Goal: Communication & Community: Answer question/provide support

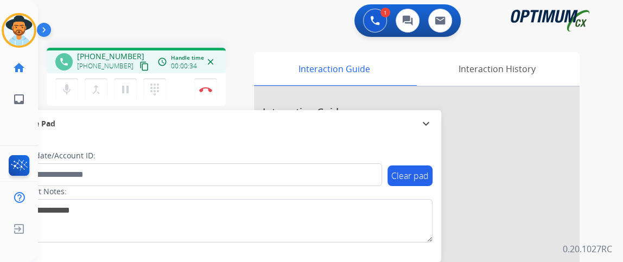
click at [139, 67] on mat-icon "content_copy" at bounding box center [144, 66] width 10 height 10
click at [64, 83] on mat-icon "mic" at bounding box center [66, 89] width 13 height 13
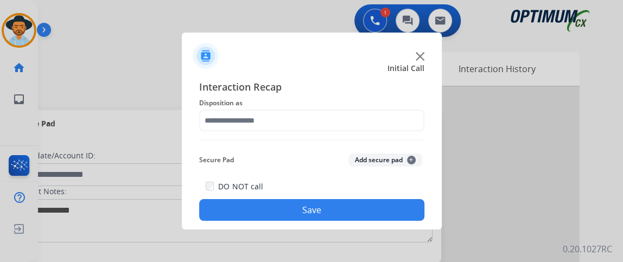
click at [347, 143] on div "Interaction Recap Disposition as Secure Pad Add secure pad + DO NOT call Save" at bounding box center [311, 150] width 225 height 142
click at [348, 135] on div "Interaction Recap Disposition as Secure Pad Add secure pad + DO NOT call Save" at bounding box center [311, 150] width 225 height 142
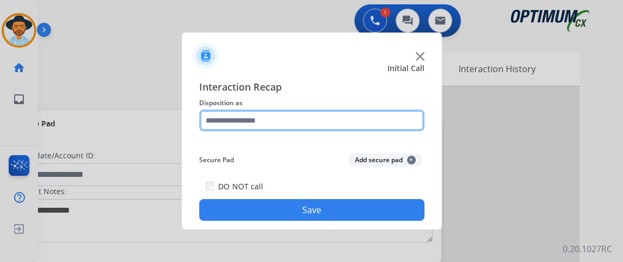
click at [353, 115] on input "text" at bounding box center [311, 121] width 225 height 22
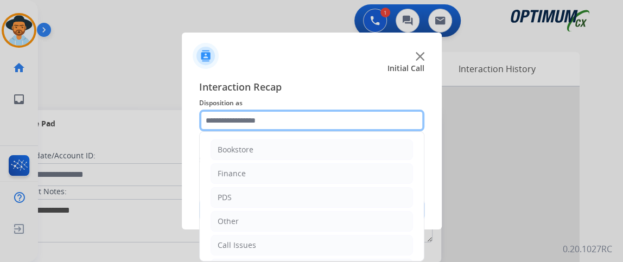
scroll to position [71, 0]
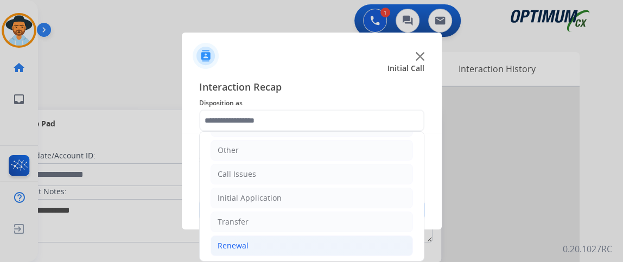
click at [353, 240] on li "Renewal" at bounding box center [312, 246] width 202 height 21
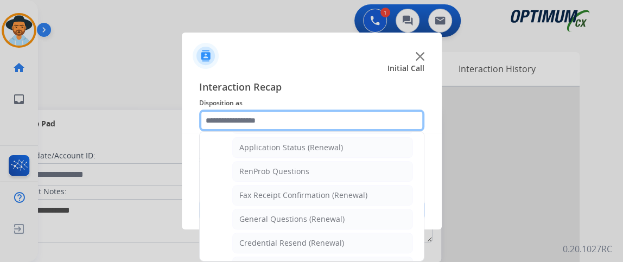
scroll to position [252, 0]
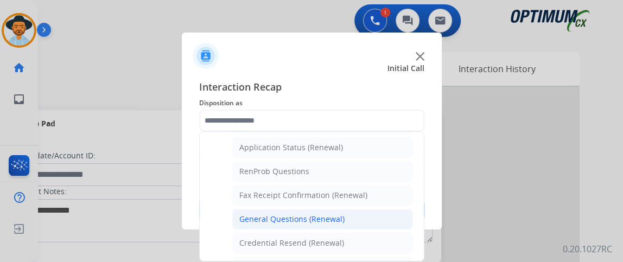
click at [359, 210] on li "General Questions (Renewal)" at bounding box center [322, 219] width 181 height 21
type input "**********"
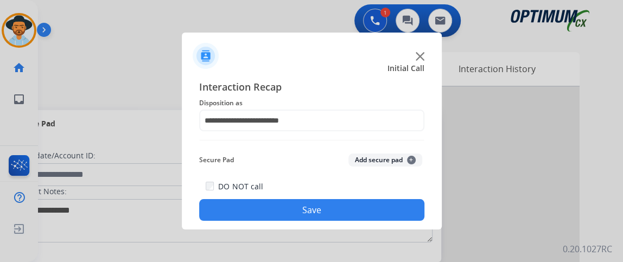
click at [359, 210] on button "Save" at bounding box center [311, 210] width 225 height 22
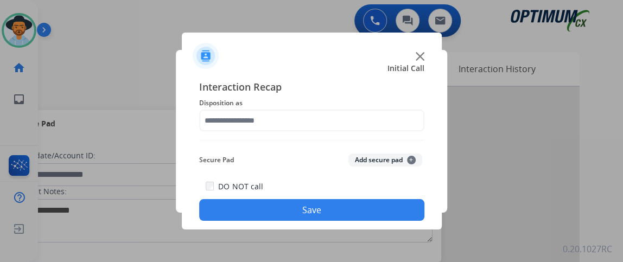
click at [47, 102] on div at bounding box center [311, 131] width 623 height 262
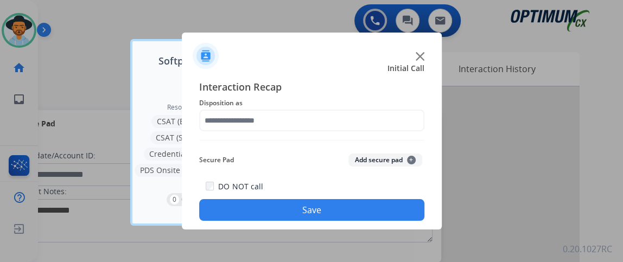
click at [389, 105] on span "Disposition as" at bounding box center [311, 103] width 225 height 13
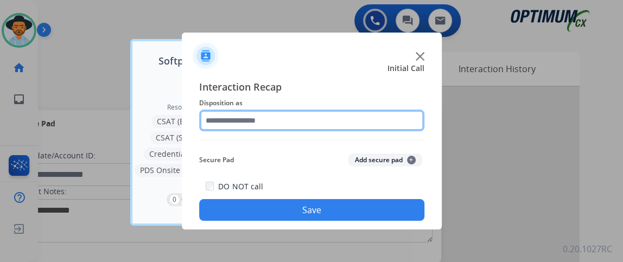
click at [389, 115] on input "text" at bounding box center [311, 121] width 225 height 22
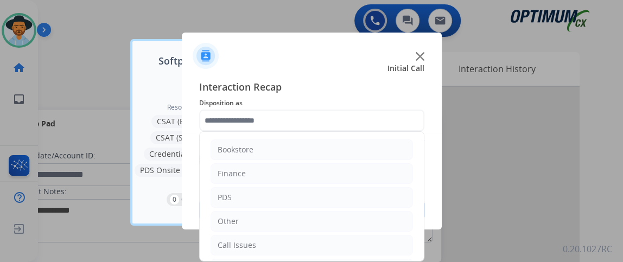
drag, startPoint x: 424, startPoint y: 143, endPoint x: 426, endPoint y: 207, distance: 63.5
click at [426, 207] on div "Interaction Recap Disposition as Bookstore Finance PDS Other Call Issues Initia…" at bounding box center [312, 150] width 260 height 159
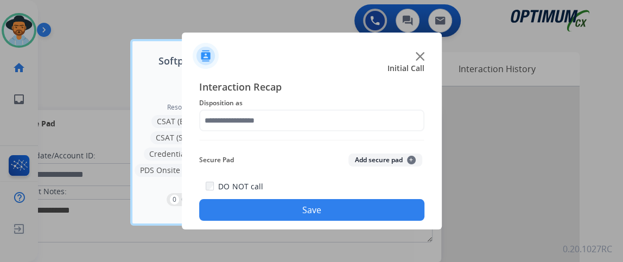
click at [335, 92] on span "Interaction Recap" at bounding box center [311, 87] width 225 height 17
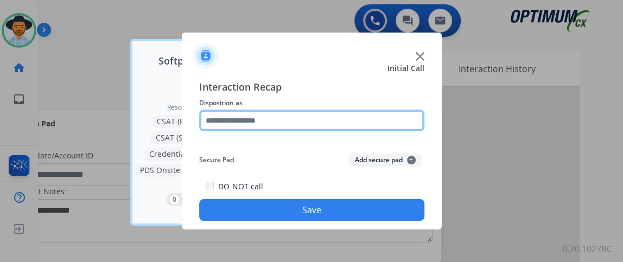
click at [325, 119] on input "text" at bounding box center [311, 121] width 225 height 22
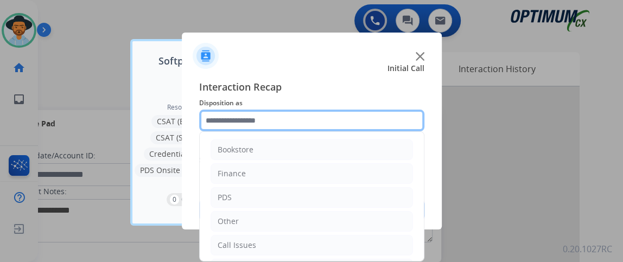
scroll to position [71, 0]
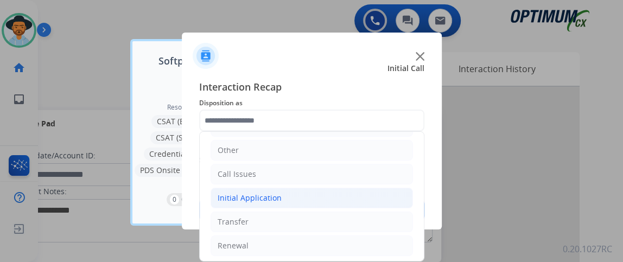
click at [341, 194] on li "Initial Application" at bounding box center [312, 198] width 202 height 21
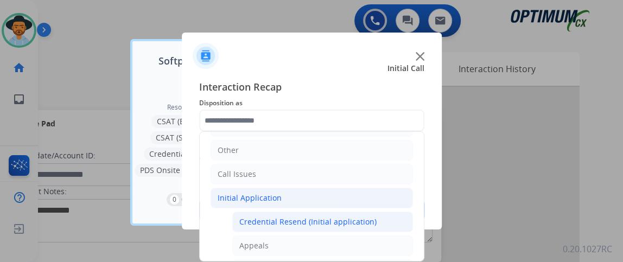
click at [339, 212] on li "Credential Resend (Initial application)" at bounding box center [322, 222] width 181 height 21
type input "**********"
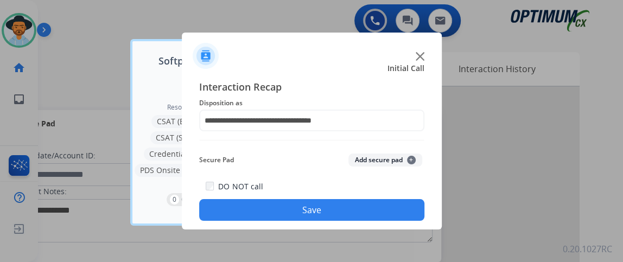
click at [339, 211] on button "Save" at bounding box center [311, 210] width 225 height 22
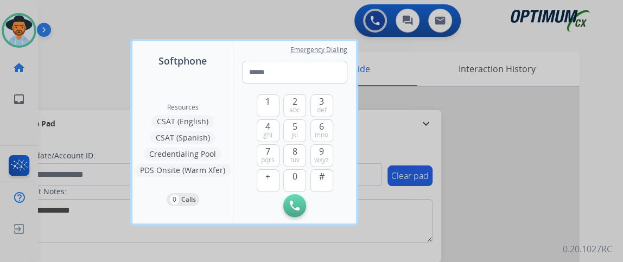
click at [405, 163] on div at bounding box center [311, 131] width 623 height 262
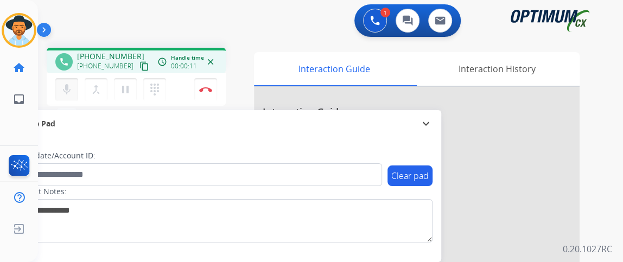
click at [60, 91] on mat-icon "mic" at bounding box center [66, 89] width 13 height 13
click at [60, 91] on mat-icon "mic_off" at bounding box center [66, 89] width 13 height 13
click at [60, 91] on mat-icon "mic" at bounding box center [66, 89] width 13 height 13
click at [74, 84] on button "mic_off Mute" at bounding box center [66, 89] width 23 height 23
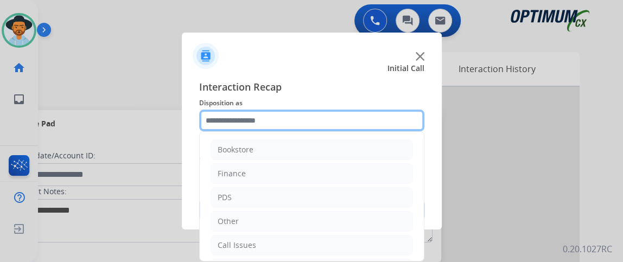
click at [269, 125] on input "text" at bounding box center [311, 121] width 225 height 22
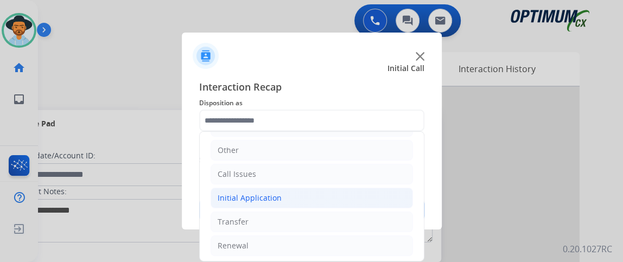
click at [348, 201] on li "Initial Application" at bounding box center [312, 198] width 202 height 21
click at [397, 191] on li "Initial Application" at bounding box center [312, 198] width 202 height 21
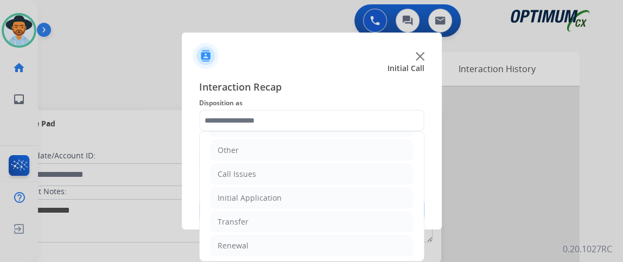
click at [354, 231] on ul "Bookstore Finance PDS Other Call Issues Initial Application Transfer Renewal" at bounding box center [312, 162] width 224 height 203
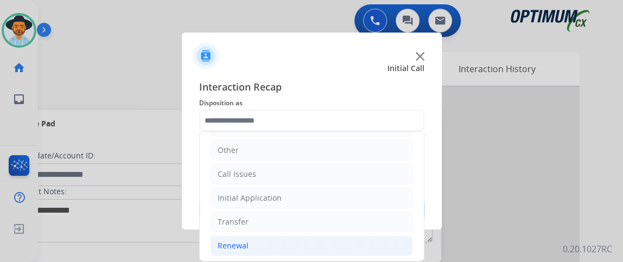
click at [352, 238] on li "Renewal" at bounding box center [312, 246] width 202 height 21
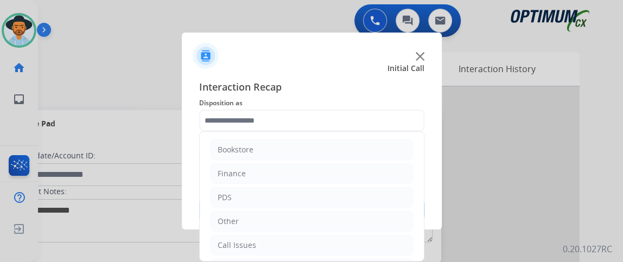
click at [617, 72] on div at bounding box center [311, 131] width 623 height 262
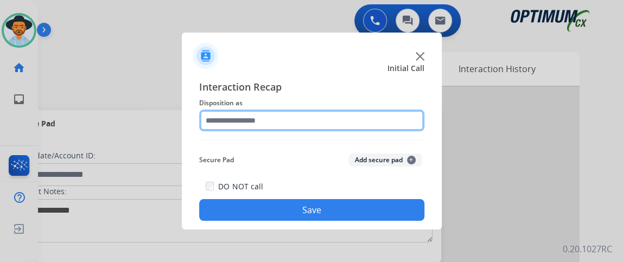
click at [393, 113] on input "text" at bounding box center [311, 121] width 225 height 22
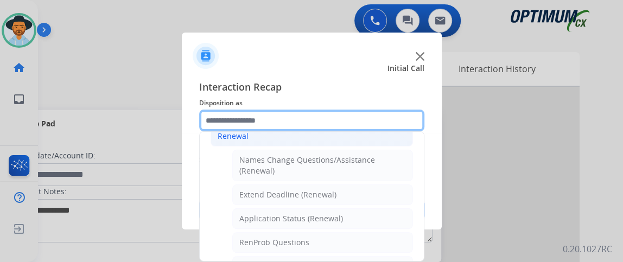
scroll to position [221, 0]
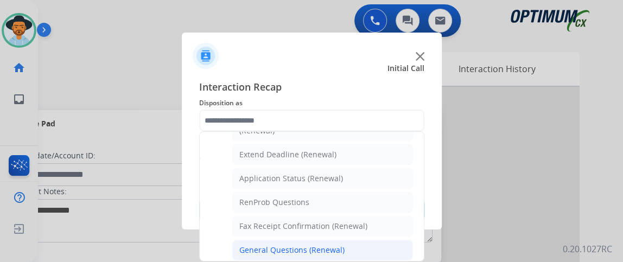
click at [370, 242] on li "General Questions (Renewal)" at bounding box center [322, 250] width 181 height 21
type input "**********"
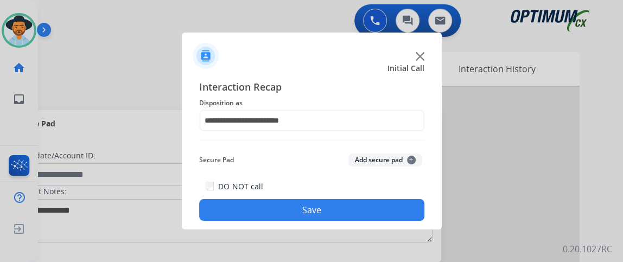
click at [363, 195] on div "DO NOT call Save" at bounding box center [311, 200] width 225 height 41
click at [362, 206] on button "Save" at bounding box center [311, 210] width 225 height 22
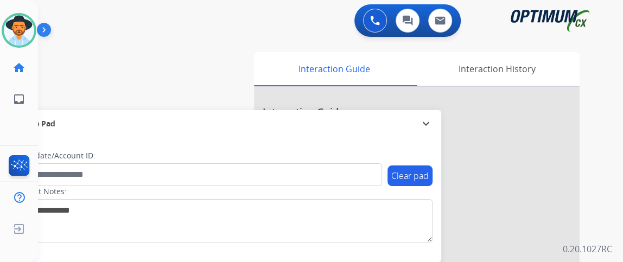
click at [89, 67] on div "swap_horiz Break voice bridge close_fullscreen Connect 3-Way Call merge_type Se…" at bounding box center [317, 265] width 559 height 453
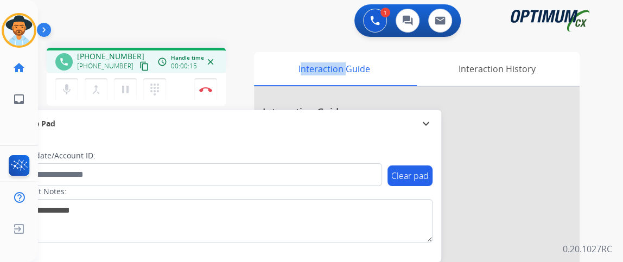
click at [139, 66] on mat-icon "content_copy" at bounding box center [144, 66] width 10 height 10
click at [211, 91] on img at bounding box center [205, 89] width 13 height 5
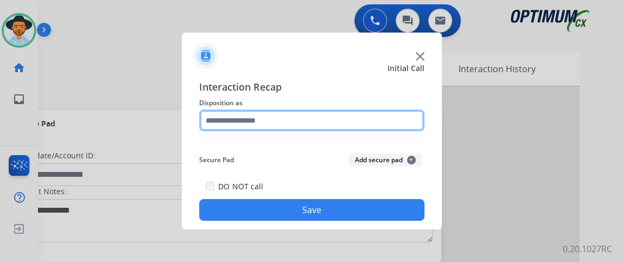
click at [251, 119] on input "text" at bounding box center [311, 121] width 225 height 22
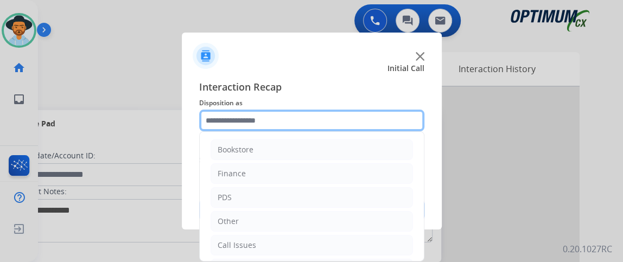
scroll to position [71, 0]
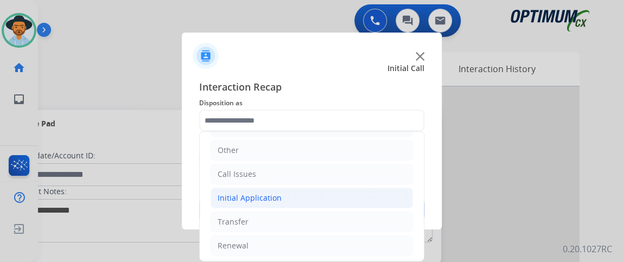
click at [307, 193] on li "Initial Application" at bounding box center [312, 198] width 202 height 21
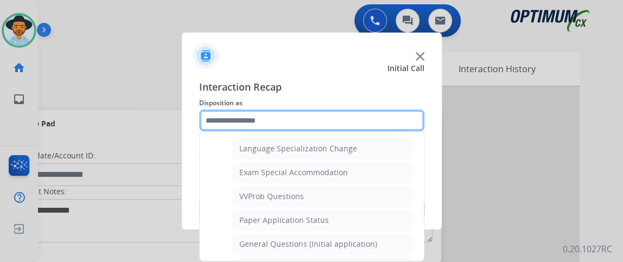
scroll to position [566, 0]
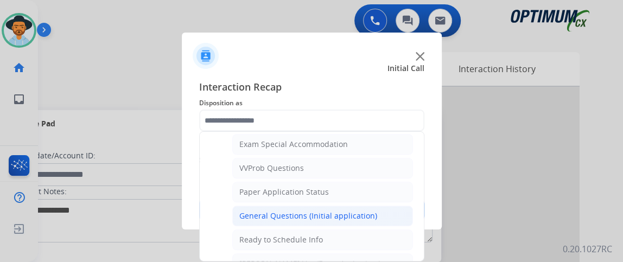
click at [382, 206] on li "General Questions (Initial application)" at bounding box center [322, 216] width 181 height 21
type input "**********"
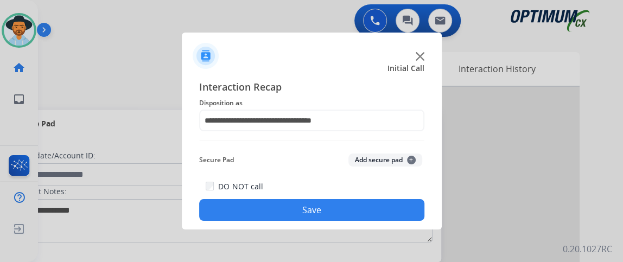
click at [379, 208] on button "Save" at bounding box center [311, 210] width 225 height 22
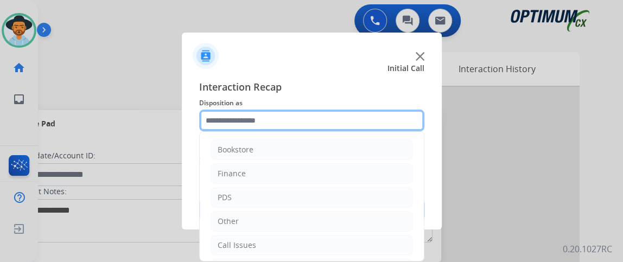
click at [353, 112] on input "text" at bounding box center [311, 121] width 225 height 22
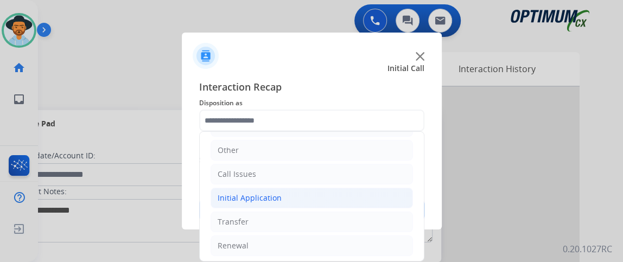
click at [342, 196] on li "Initial Application" at bounding box center [312, 198] width 202 height 21
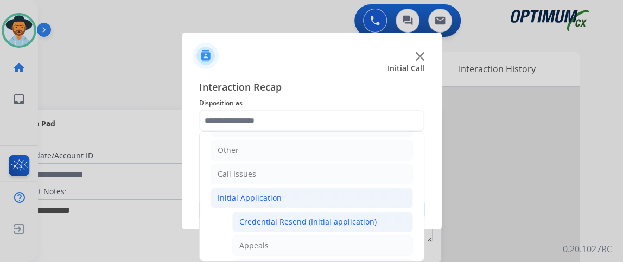
click at [342, 217] on div "Credential Resend (Initial application)" at bounding box center [307, 222] width 137 height 11
type input "**********"
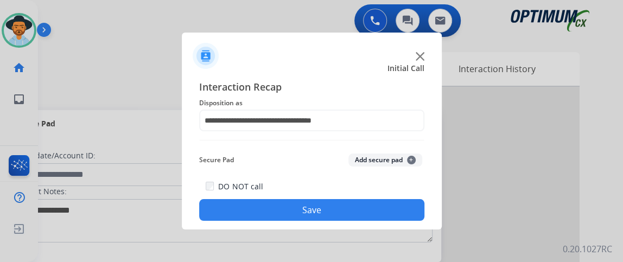
click at [342, 214] on button "Save" at bounding box center [311, 210] width 225 height 22
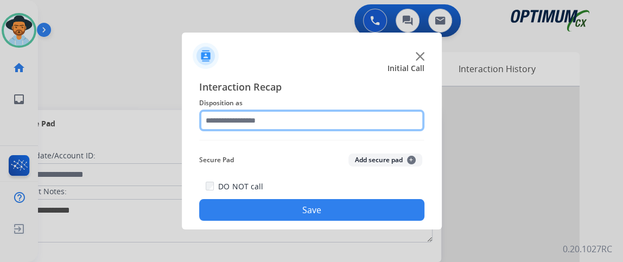
click at [280, 128] on input "text" at bounding box center [311, 121] width 225 height 22
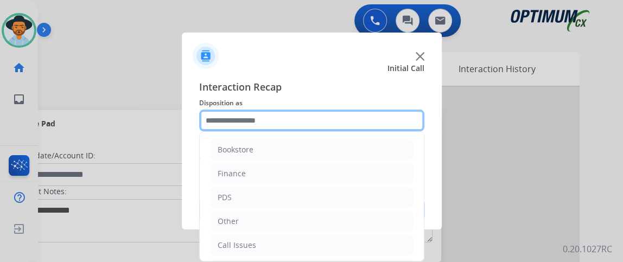
scroll to position [71, 0]
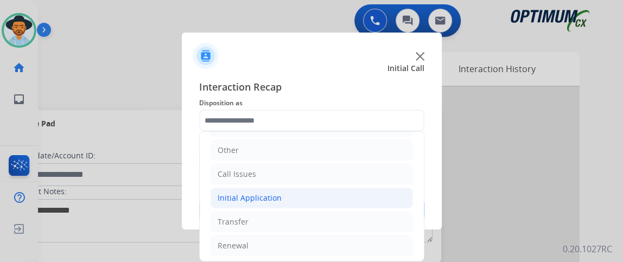
click at [352, 195] on li "Initial Application" at bounding box center [312, 198] width 202 height 21
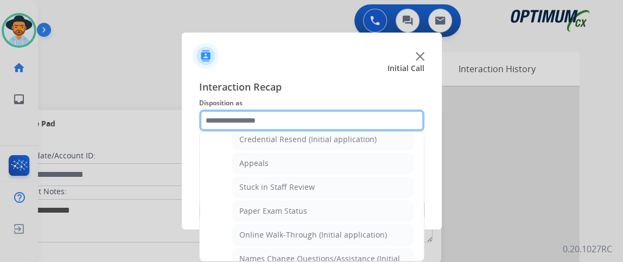
scroll to position [156, 0]
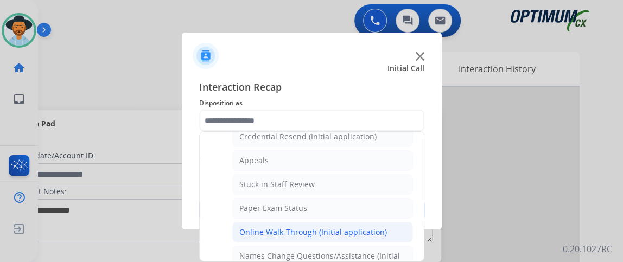
click at [379, 222] on li "Online Walk-Through (Initial application)" at bounding box center [322, 232] width 181 height 21
type input "**********"
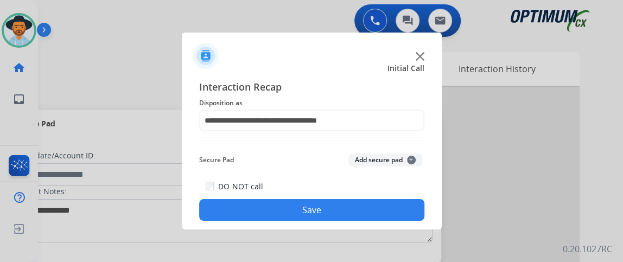
click at [377, 209] on button "Save" at bounding box center [311, 210] width 225 height 22
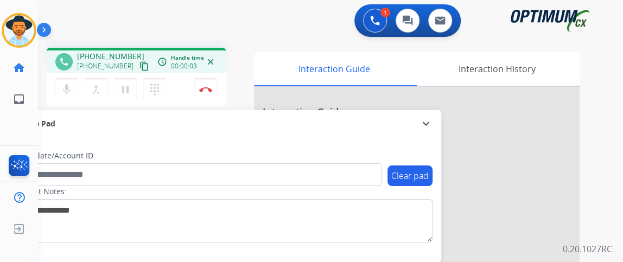
click at [139, 66] on mat-icon "content_copy" at bounding box center [144, 66] width 10 height 10
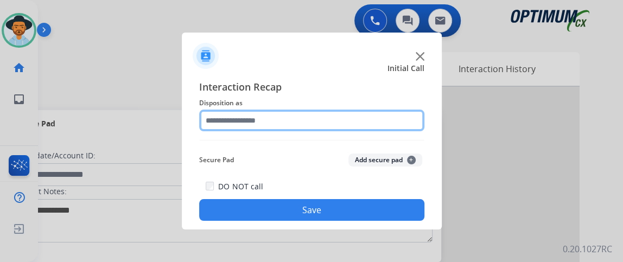
click at [296, 128] on input "text" at bounding box center [311, 121] width 225 height 22
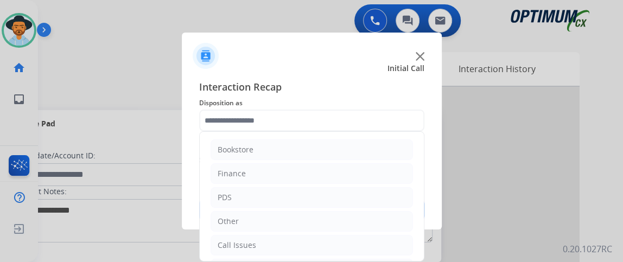
drag, startPoint x: 414, startPoint y: 170, endPoint x: 416, endPoint y: 217, distance: 47.2
click at [416, 217] on div "Bookstore Finance PDS Other Call Issues Initial Application Transfer Renewal" at bounding box center [311, 196] width 225 height 130
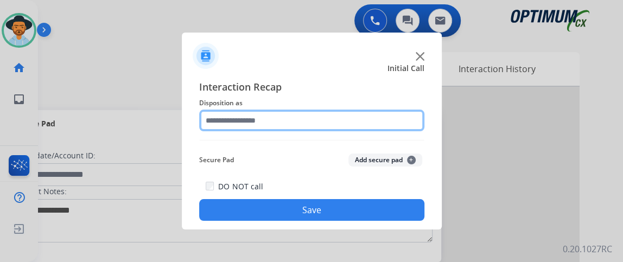
click at [404, 124] on input "text" at bounding box center [311, 121] width 225 height 22
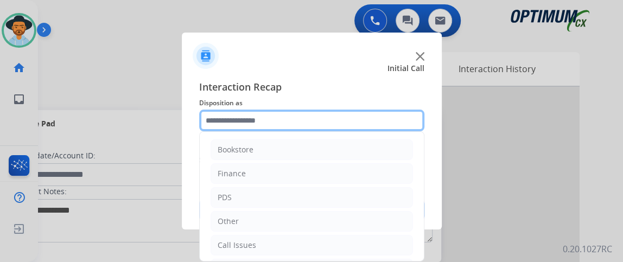
scroll to position [71, 0]
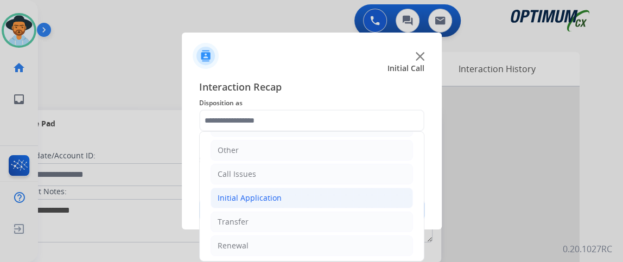
click at [369, 201] on li "Initial Application" at bounding box center [312, 198] width 202 height 21
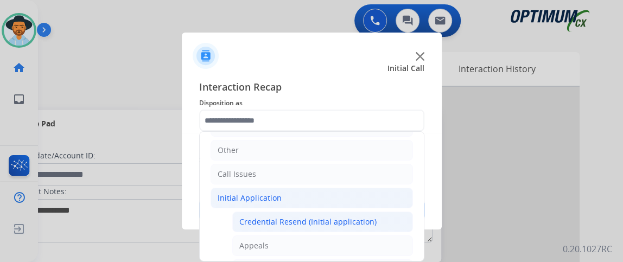
click at [369, 217] on div "Credential Resend (Initial application)" at bounding box center [307, 222] width 137 height 11
type input "**********"
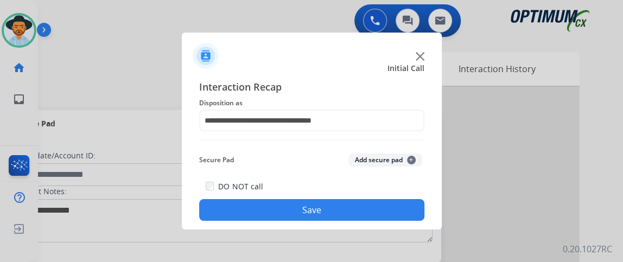
click at [367, 212] on button "Save" at bounding box center [311, 210] width 225 height 22
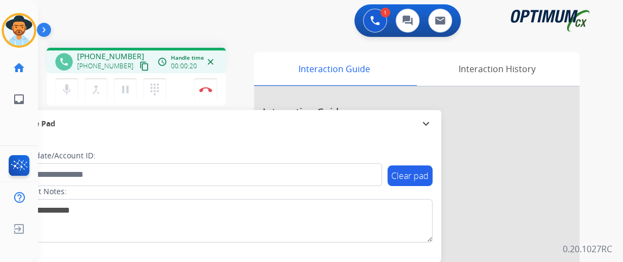
click at [139, 62] on mat-icon "content_copy" at bounding box center [144, 66] width 10 height 10
click at [69, 93] on mat-icon "mic" at bounding box center [66, 89] width 13 height 13
click at [69, 93] on mat-icon "mic_off" at bounding box center [66, 89] width 13 height 13
click at [66, 85] on mat-icon "mic" at bounding box center [66, 89] width 13 height 13
click at [67, 88] on mat-icon "mic_off" at bounding box center [66, 89] width 13 height 13
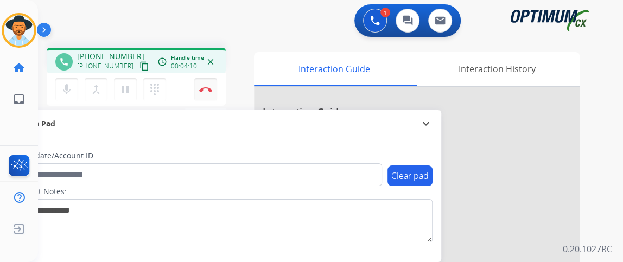
click at [211, 85] on button "Disconnect" at bounding box center [205, 89] width 23 height 23
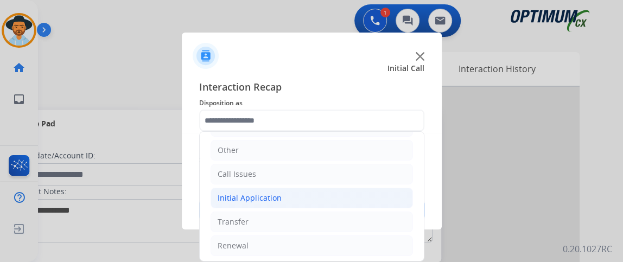
click at [335, 189] on li "Initial Application" at bounding box center [312, 198] width 202 height 21
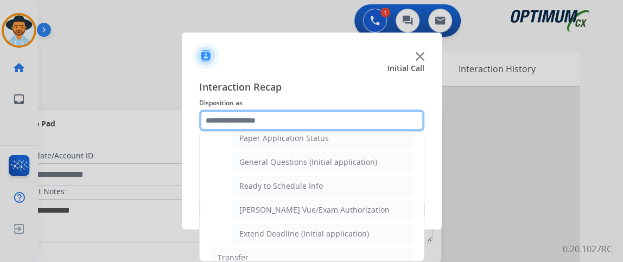
scroll to position [640, 0]
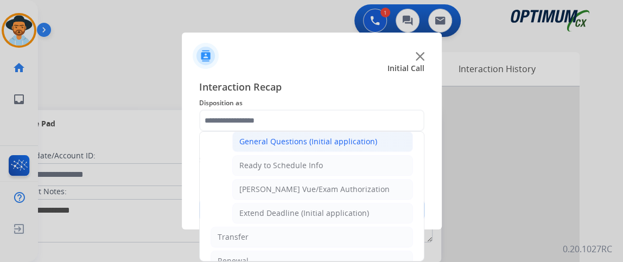
click at [345, 136] on div "General Questions (Initial application)" at bounding box center [308, 141] width 138 height 11
type input "**********"
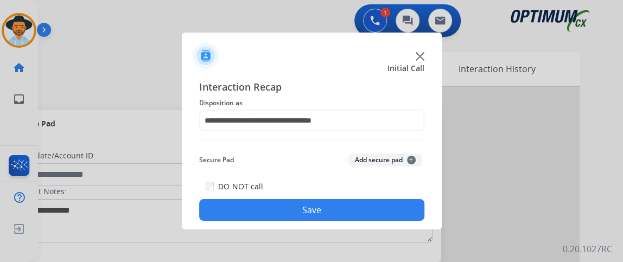
click at [320, 208] on button "Save" at bounding box center [311, 210] width 225 height 22
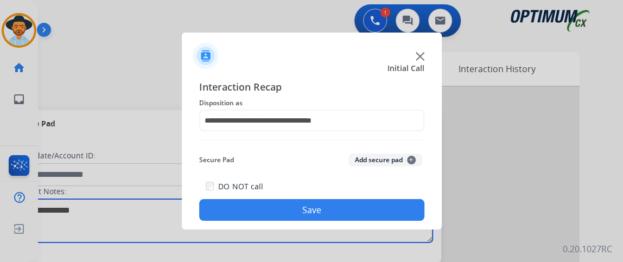
click at [320, 208] on textarea at bounding box center [223, 220] width 419 height 43
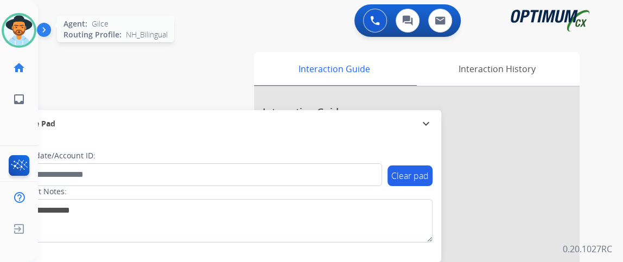
click at [29, 26] on img at bounding box center [19, 30] width 30 height 30
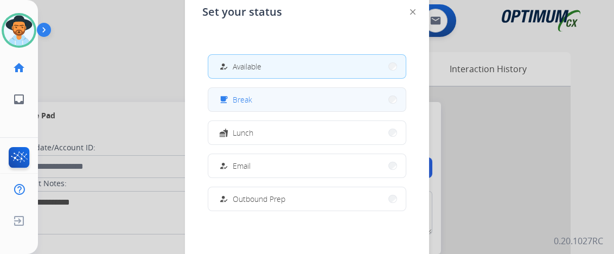
click at [244, 96] on span "Break" at bounding box center [243, 99] width 20 height 11
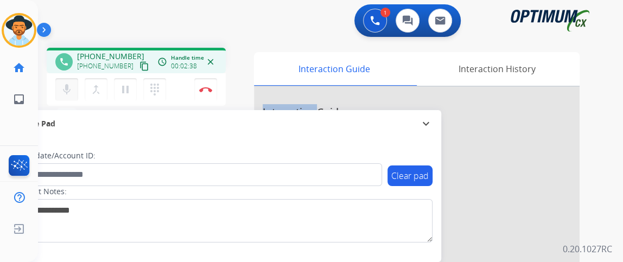
click at [67, 87] on mat-icon "mic" at bounding box center [66, 89] width 13 height 13
click at [65, 80] on button "mic_off Mute" at bounding box center [66, 89] width 23 height 23
click at [208, 91] on img at bounding box center [205, 89] width 13 height 5
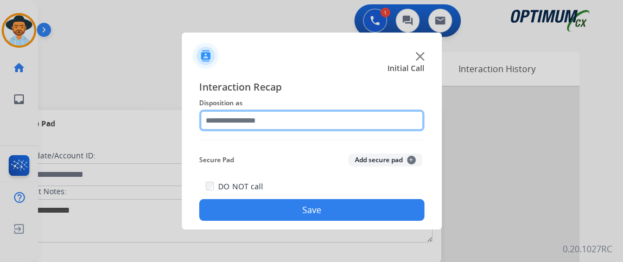
click at [367, 125] on input "text" at bounding box center [311, 121] width 225 height 22
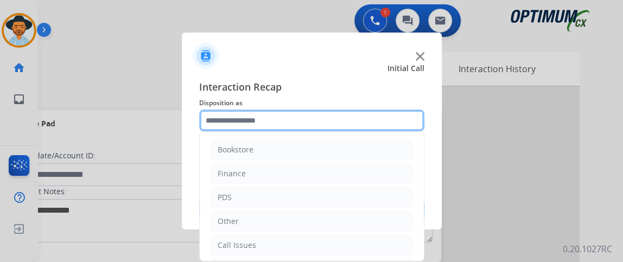
scroll to position [71, 0]
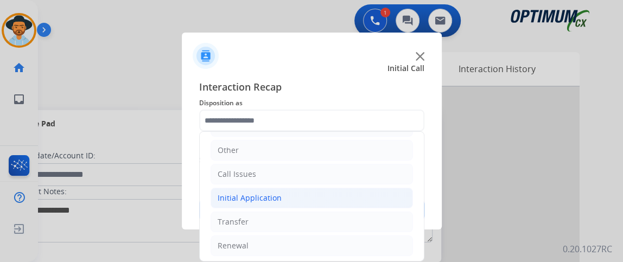
click at [314, 203] on li "Initial Application" at bounding box center [312, 198] width 202 height 21
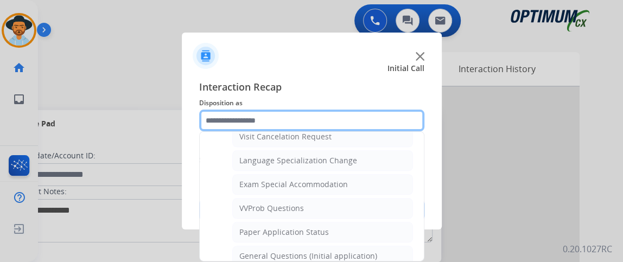
scroll to position [526, 0]
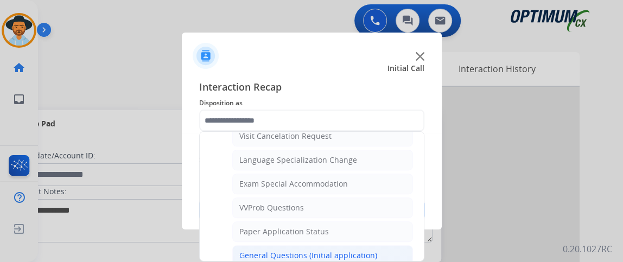
click at [381, 245] on li "General Questions (Initial application)" at bounding box center [322, 255] width 181 height 21
type input "**********"
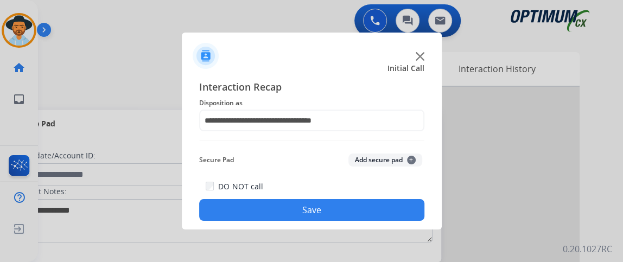
click at [379, 221] on div "DO NOT call Save" at bounding box center [311, 200] width 225 height 41
click at [373, 204] on button "Save" at bounding box center [311, 210] width 225 height 22
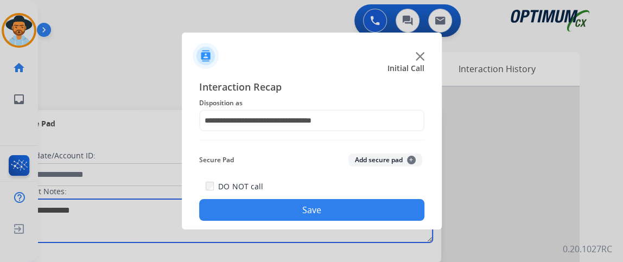
click at [373, 204] on textarea at bounding box center [223, 220] width 419 height 43
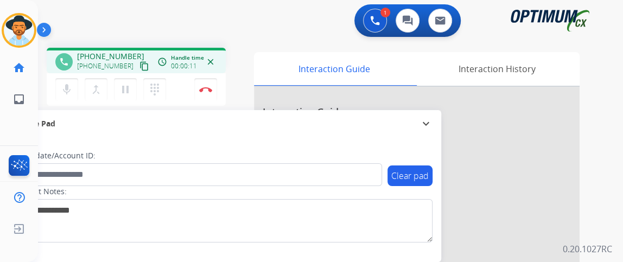
click at [139, 66] on mat-icon "content_copy" at bounding box center [144, 66] width 10 height 10
click at [139, 64] on mat-icon "content_copy" at bounding box center [144, 66] width 10 height 10
click at [61, 92] on mat-icon "mic" at bounding box center [66, 89] width 13 height 13
click at [60, 92] on mat-icon "mic" at bounding box center [66, 89] width 13 height 13
click at [60, 92] on mat-icon "mic_off" at bounding box center [66, 89] width 13 height 13
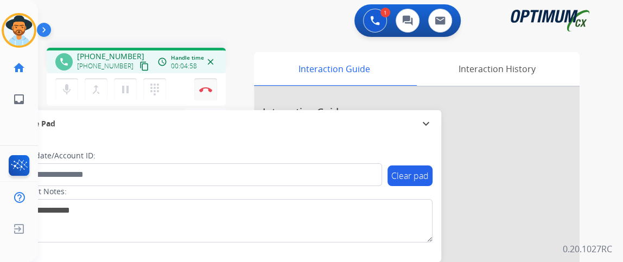
click at [197, 93] on button "Disconnect" at bounding box center [205, 89] width 23 height 23
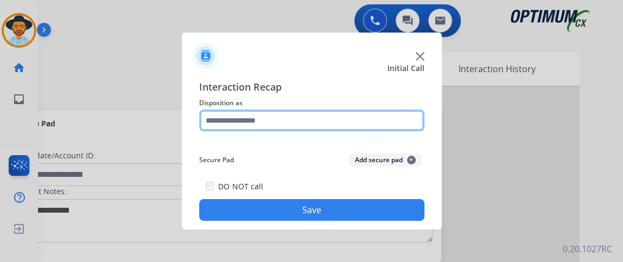
click at [328, 128] on input "text" at bounding box center [311, 121] width 225 height 22
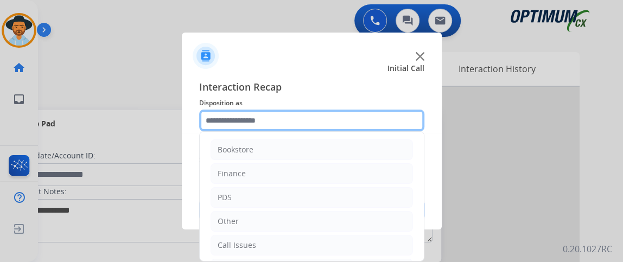
scroll to position [71, 0]
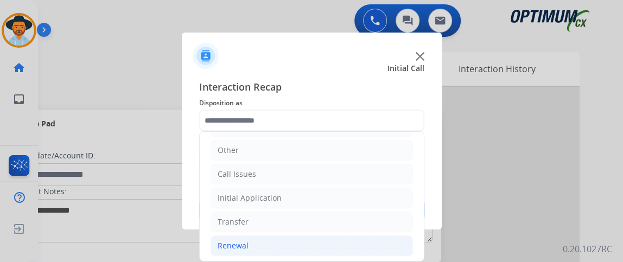
click at [322, 245] on li "Renewal" at bounding box center [312, 246] width 202 height 21
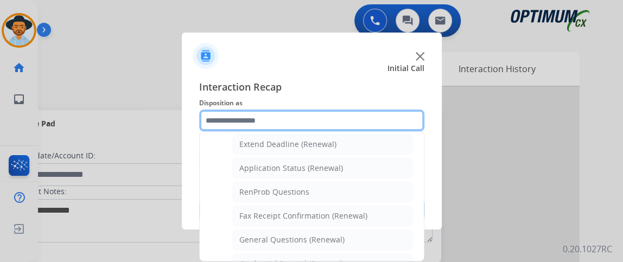
scroll to position [234, 0]
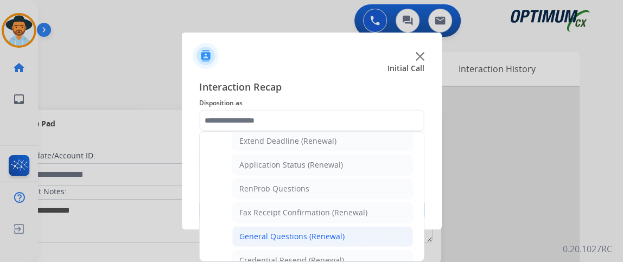
click at [377, 226] on li "General Questions (Renewal)" at bounding box center [322, 236] width 181 height 21
type input "**********"
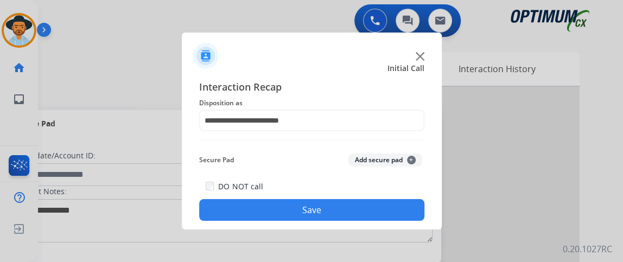
click at [365, 211] on button "Save" at bounding box center [311, 210] width 225 height 22
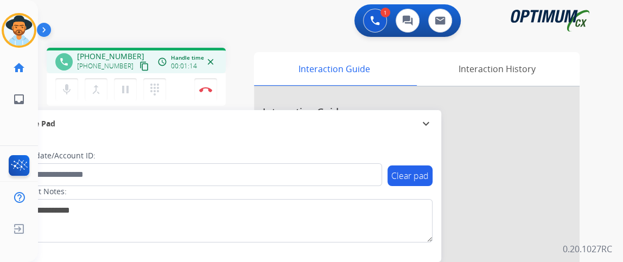
click at [66, 101] on div "mic Mute merge_type Bridge pause Hold dialpad Dialpad Disconnect" at bounding box center [136, 89] width 179 height 33
click at [66, 97] on button "mic Mute" at bounding box center [66, 89] width 23 height 23
click at [66, 98] on button "mic_off Mute" at bounding box center [66, 89] width 23 height 23
click at [59, 86] on button "mic Mute" at bounding box center [66, 89] width 23 height 23
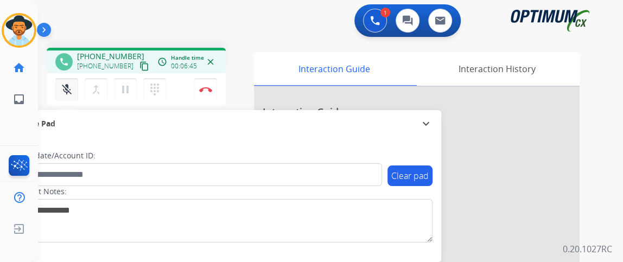
click at [59, 86] on button "mic_off Mute" at bounding box center [66, 89] width 23 height 23
click at [211, 93] on button "Disconnect" at bounding box center [205, 89] width 23 height 23
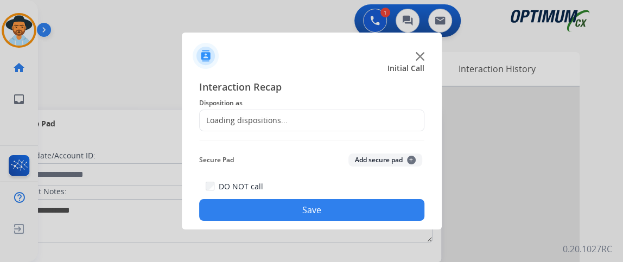
click at [375, 130] on div "Loading dispositions..." at bounding box center [311, 121] width 225 height 22
click at [376, 123] on div "Loading dispositions..." at bounding box center [311, 121] width 225 height 22
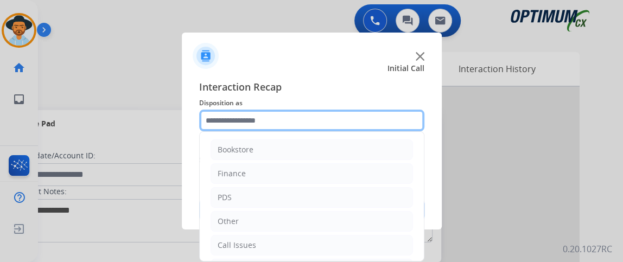
click at [376, 123] on input "text" at bounding box center [311, 121] width 225 height 22
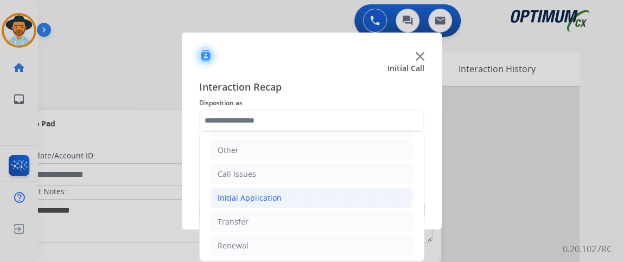
click at [367, 195] on li "Initial Application" at bounding box center [312, 198] width 202 height 21
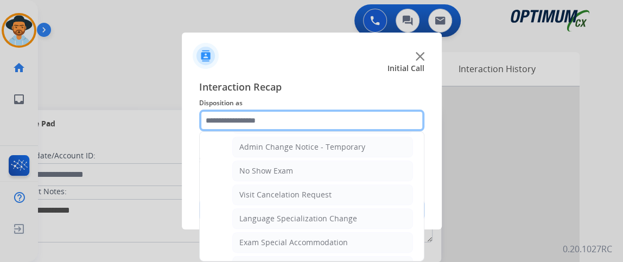
scroll to position [542, 0]
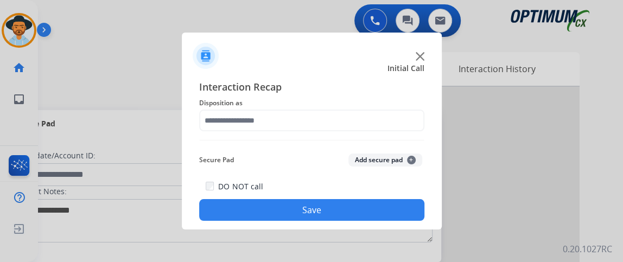
click at [396, 229] on div "Interaction Recap Disposition as Secure Pad Add secure pad + DO NOT call Save" at bounding box center [312, 150] width 260 height 159
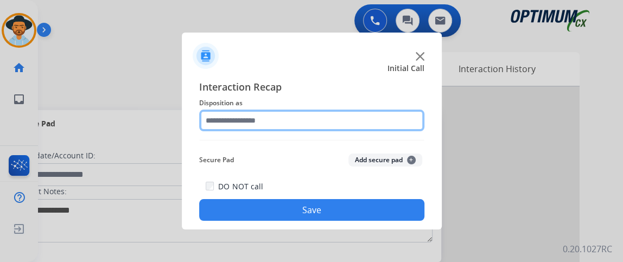
click at [379, 123] on input "text" at bounding box center [311, 121] width 225 height 22
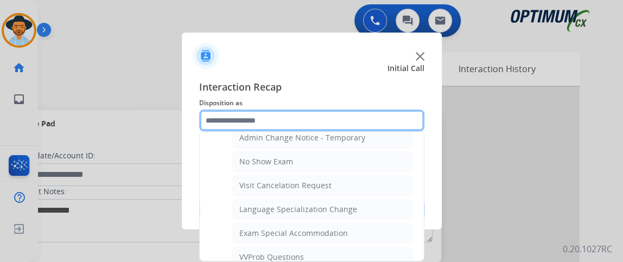
scroll to position [547, 0]
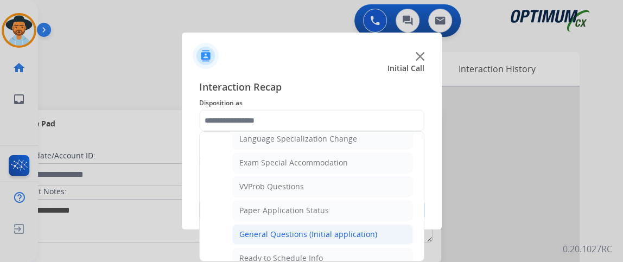
click at [391, 230] on li "General Questions (Initial application)" at bounding box center [322, 234] width 181 height 21
type input "**********"
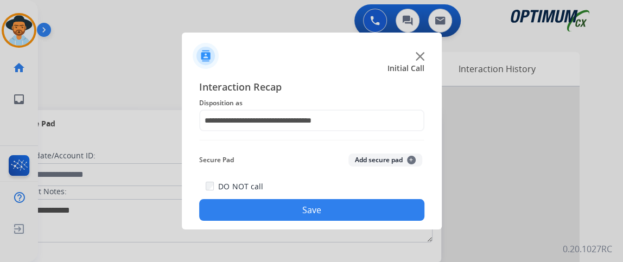
click at [386, 212] on button "Save" at bounding box center [311, 210] width 225 height 22
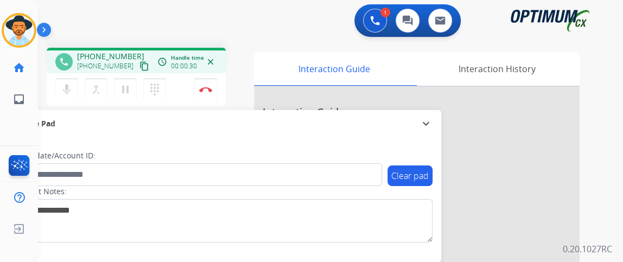
click at [139, 67] on mat-icon "content_copy" at bounding box center [144, 66] width 10 height 10
click at [60, 92] on mat-icon "mic" at bounding box center [66, 89] width 13 height 13
click at [60, 92] on mat-icon "mic_off" at bounding box center [66, 89] width 13 height 13
click at [211, 92] on button "Disconnect" at bounding box center [205, 89] width 23 height 23
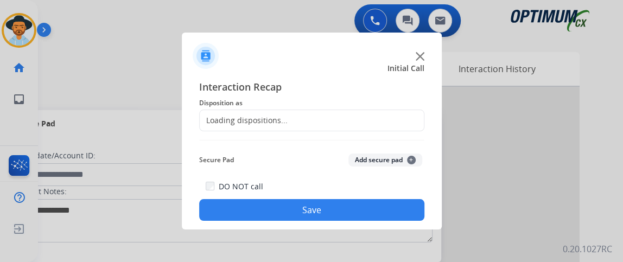
click at [308, 119] on div "Loading dispositions..." at bounding box center [311, 121] width 225 height 22
click at [332, 131] on div at bounding box center [311, 121] width 225 height 22
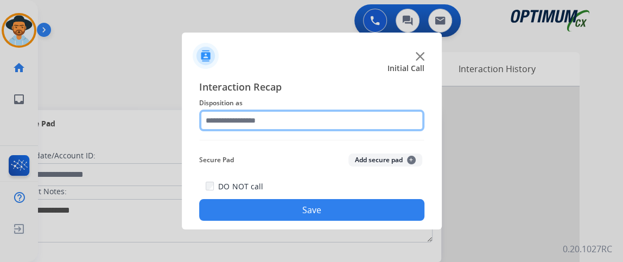
click at [350, 119] on input "text" at bounding box center [311, 121] width 225 height 22
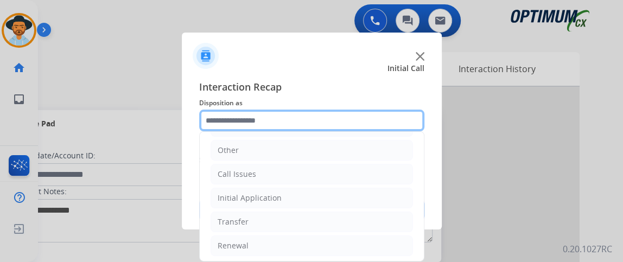
scroll to position [0, 0]
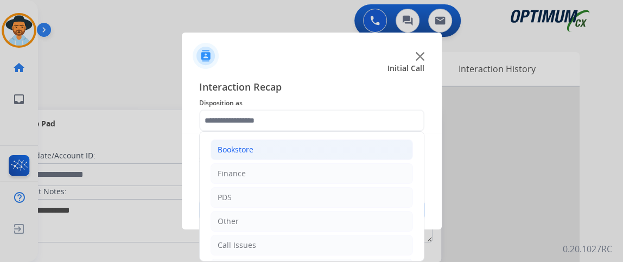
click at [373, 152] on li "Bookstore" at bounding box center [312, 149] width 202 height 21
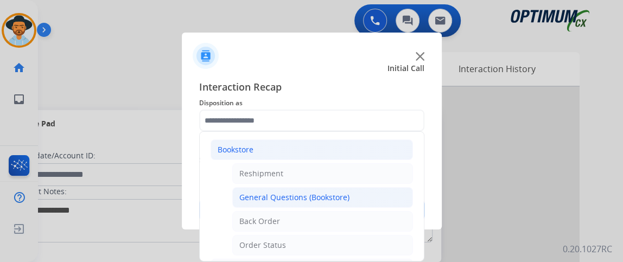
click at [371, 187] on li "General Questions (Bookstore)" at bounding box center [322, 197] width 181 height 21
type input "**********"
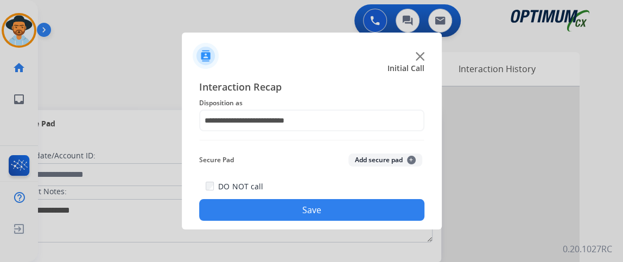
click at [366, 217] on button "Save" at bounding box center [311, 210] width 225 height 22
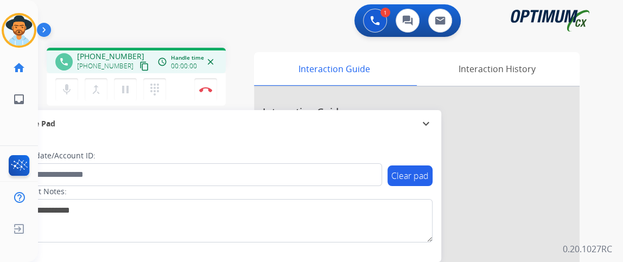
click at [139, 61] on mat-icon "content_copy" at bounding box center [144, 66] width 10 height 10
click at [67, 88] on mat-icon "mic" at bounding box center [66, 89] width 13 height 13
click at [67, 75] on div "mic_off Mute merge_type Bridge pause Hold dialpad Dialpad Disconnect" at bounding box center [136, 89] width 179 height 33
click at [69, 87] on mat-icon "mic_off" at bounding box center [66, 89] width 13 height 13
click at [75, 83] on button "mic Mute" at bounding box center [66, 89] width 23 height 23
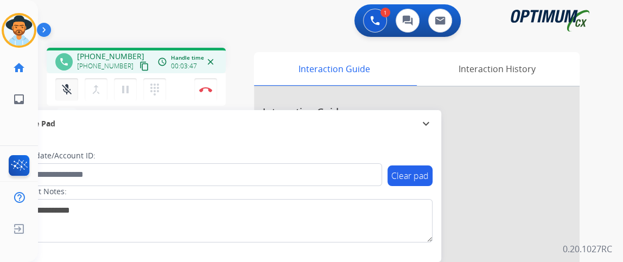
click at [64, 88] on mat-icon "mic_off" at bounding box center [66, 89] width 13 height 13
click at [213, 95] on button "Disconnect" at bounding box center [205, 89] width 23 height 23
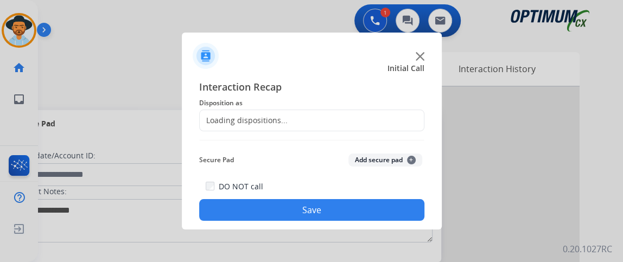
click at [345, 122] on div "Loading dispositions..." at bounding box center [311, 121] width 225 height 22
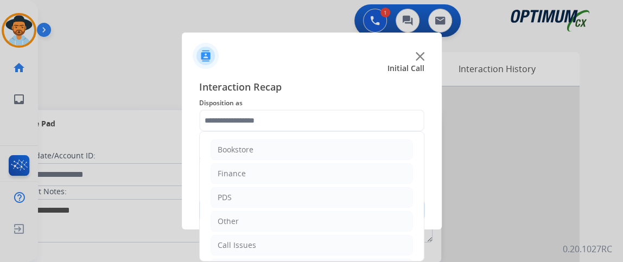
scroll to position [71, 0]
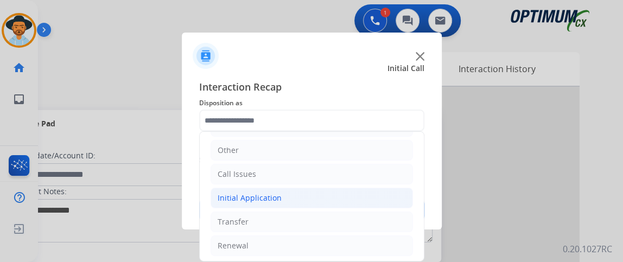
click at [321, 193] on li "Initial Application" at bounding box center [312, 198] width 202 height 21
click at [321, 192] on li "Initial Application" at bounding box center [312, 198] width 202 height 21
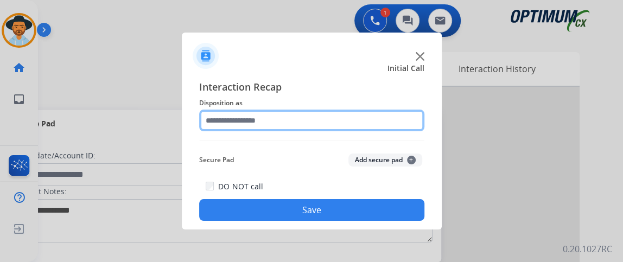
click at [344, 113] on input "text" at bounding box center [311, 121] width 225 height 22
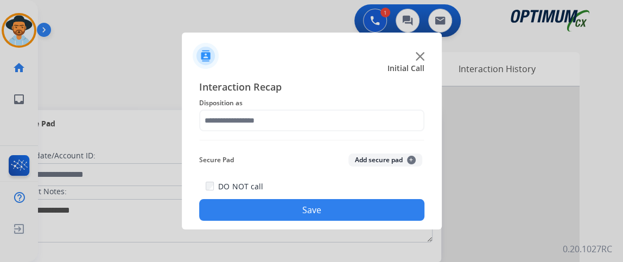
click at [322, 145] on div "Interaction Recap Disposition as Secure Pad Add secure pad + DO NOT call Save" at bounding box center [311, 150] width 225 height 142
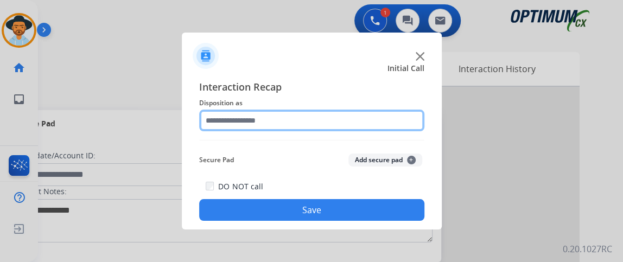
click at [341, 123] on input "text" at bounding box center [311, 121] width 225 height 22
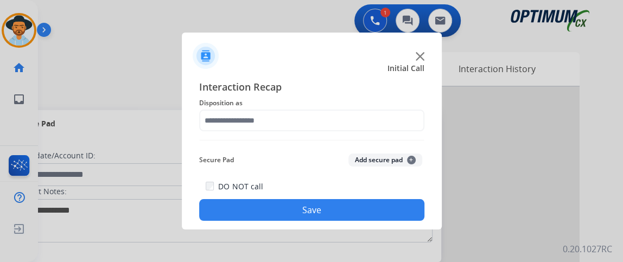
click at [404, 149] on div "Interaction Recap Disposition as Secure Pad Add secure pad + DO NOT call Save" at bounding box center [311, 150] width 225 height 142
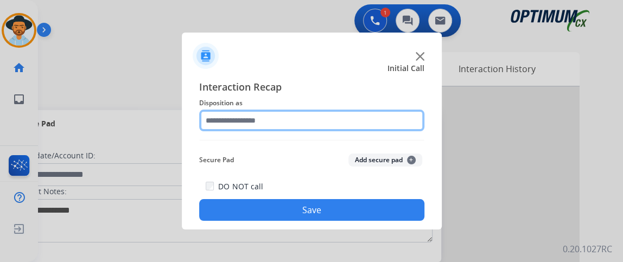
click at [408, 126] on input "text" at bounding box center [311, 121] width 225 height 22
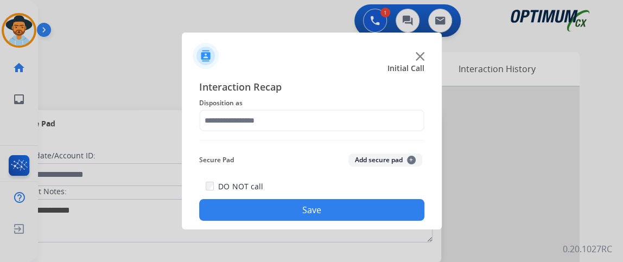
click at [381, 105] on span "Disposition as" at bounding box center [311, 103] width 225 height 13
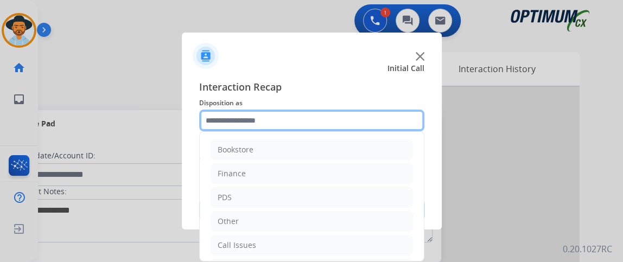
click at [380, 116] on input "text" at bounding box center [311, 121] width 225 height 22
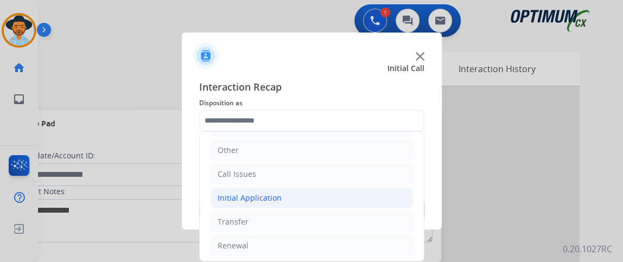
click at [348, 206] on li "Initial Application" at bounding box center [312, 198] width 202 height 21
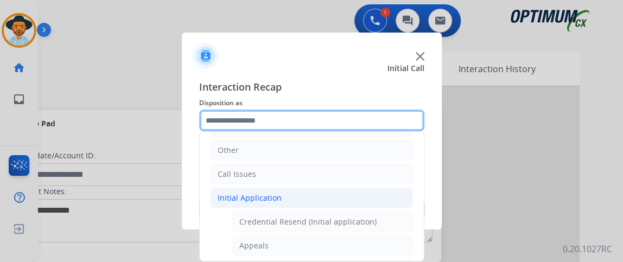
scroll to position [182, 0]
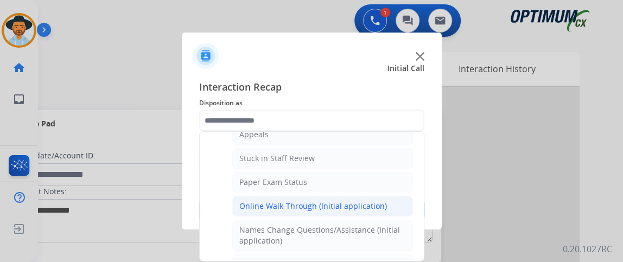
click at [371, 203] on div "Online Walk-Through (Initial application)" at bounding box center [313, 206] width 148 height 11
type input "**********"
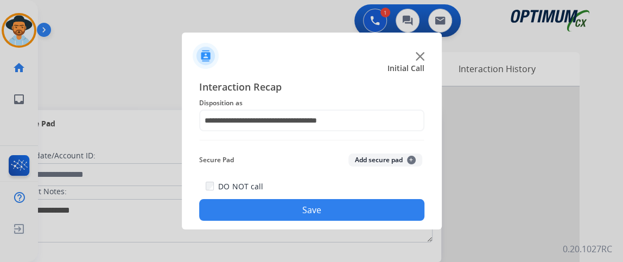
click at [371, 202] on button "Save" at bounding box center [311, 210] width 225 height 22
